Goal: Task Accomplishment & Management: Manage account settings

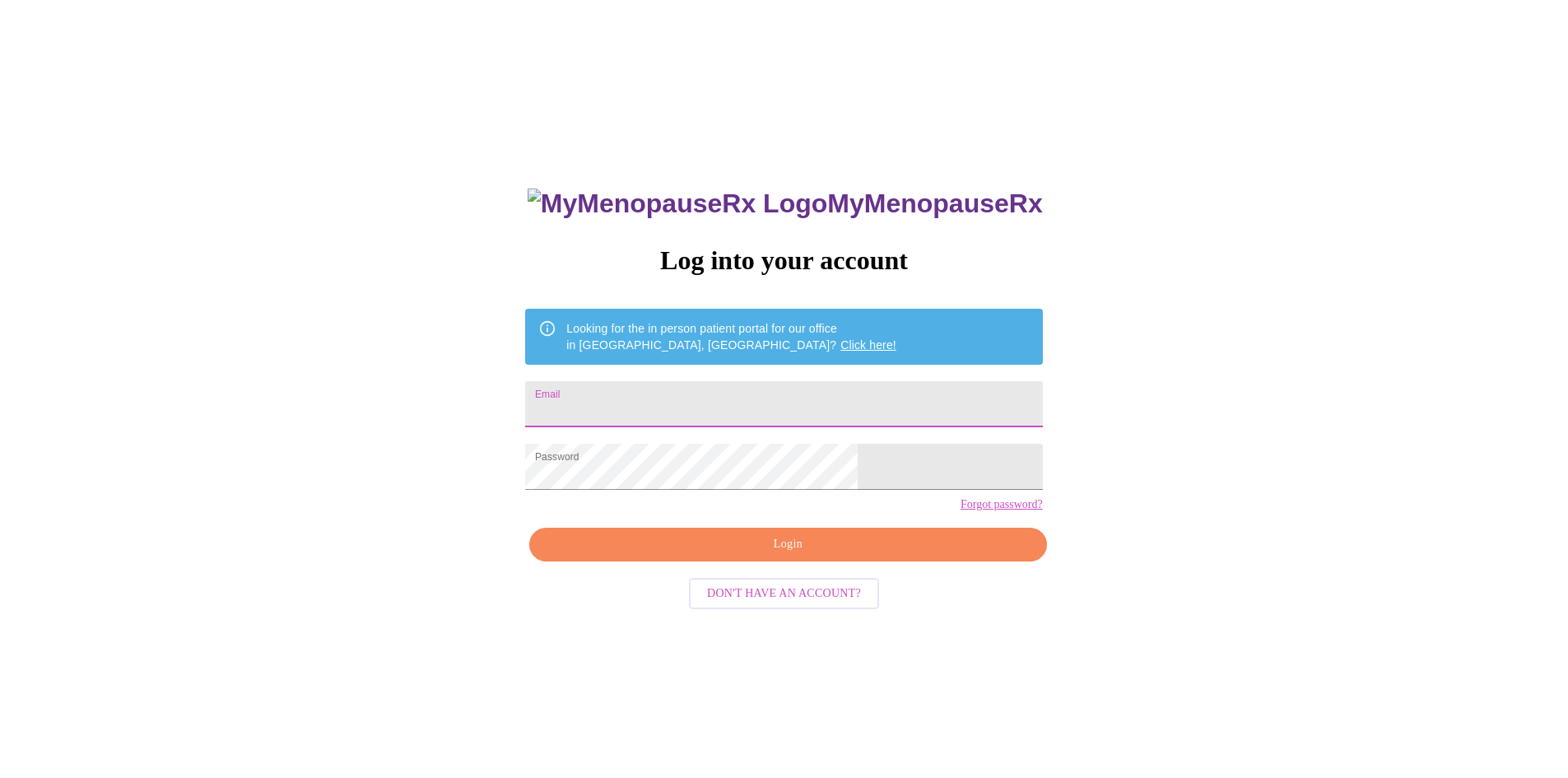
click at [724, 398] on input "Email" at bounding box center [784, 404] width 517 height 46
type input "[EMAIL_ADDRESS][DOMAIN_NAME]"
click at [745, 562] on button "Login" at bounding box center [788, 544] width 517 height 34
